Goal: Task Accomplishment & Management: Manage account settings

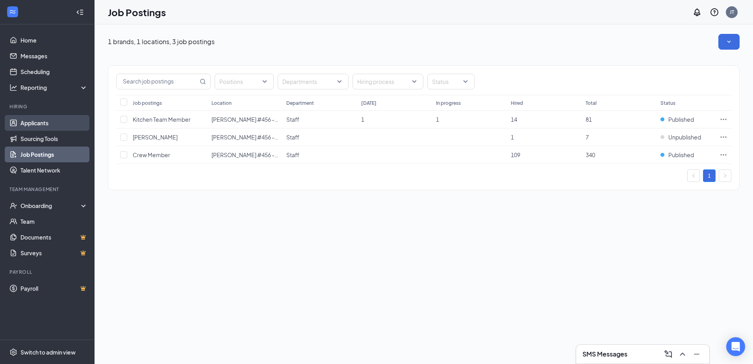
click at [36, 123] on link "Applicants" at bounding box center [53, 123] width 67 height 16
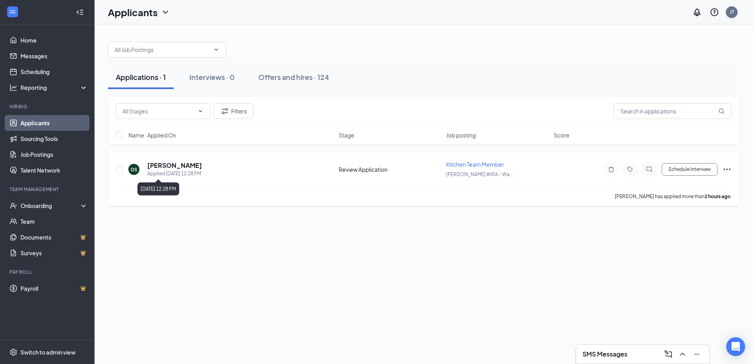
click at [191, 171] on div "Applied [DATE] 12:28 PM" at bounding box center [174, 174] width 55 height 8
click at [188, 168] on h5 "[PERSON_NAME]" at bounding box center [174, 165] width 55 height 9
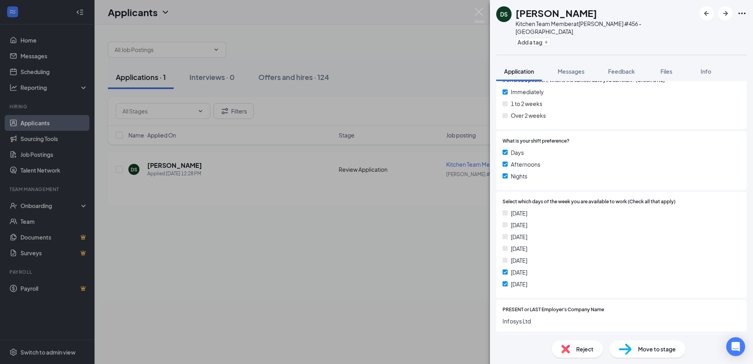
scroll to position [315, 0]
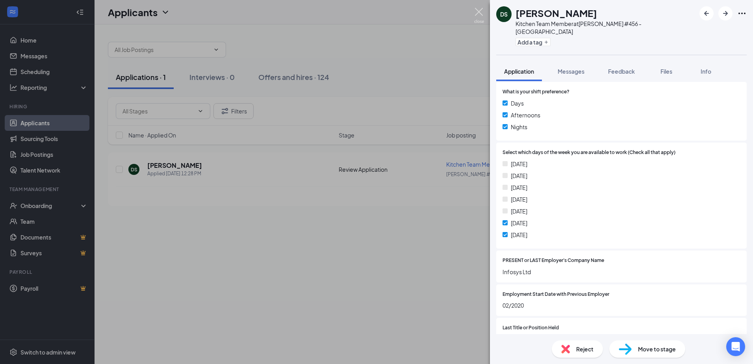
click at [477, 11] on img at bounding box center [479, 15] width 10 height 15
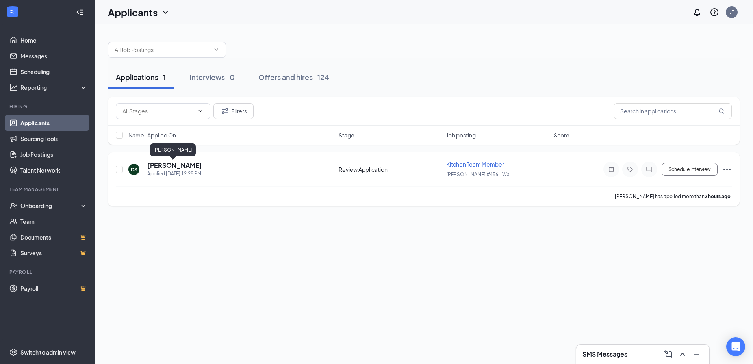
click at [182, 166] on h5 "[PERSON_NAME]" at bounding box center [174, 165] width 55 height 9
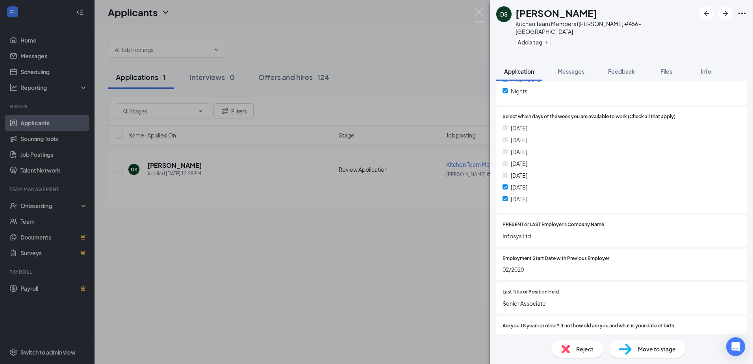
scroll to position [348, 0]
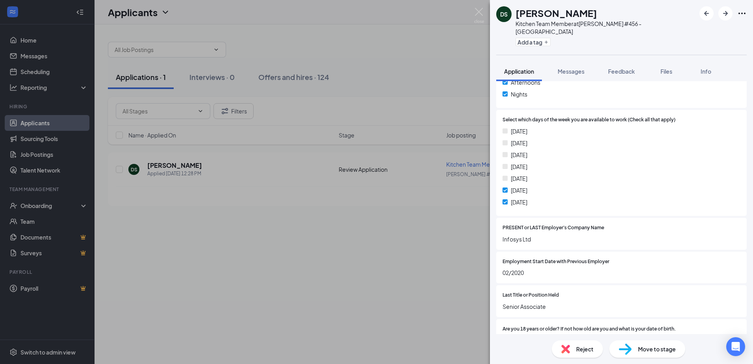
drag, startPoint x: 642, startPoint y: 196, endPoint x: 318, endPoint y: 290, distance: 338.2
click at [318, 290] on div "DS [PERSON_NAME] Kitchen Team Member at [PERSON_NAME] #456 - Wales Add a tag Ap…" at bounding box center [376, 182] width 753 height 364
click at [479, 11] on img at bounding box center [479, 15] width 10 height 15
